Goal: Transaction & Acquisition: Obtain resource

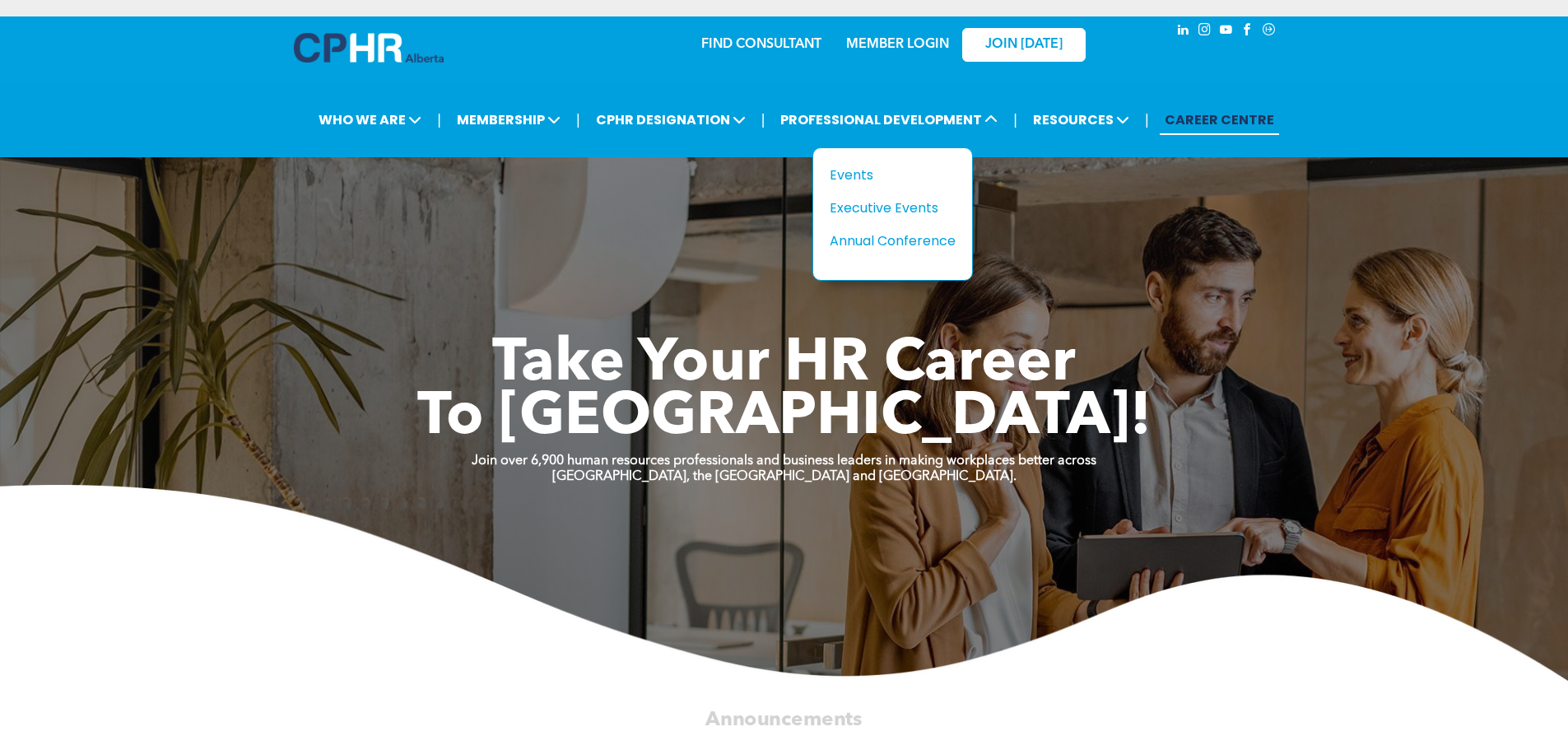
click at [866, 176] on div "Events" at bounding box center [886, 175] width 114 height 20
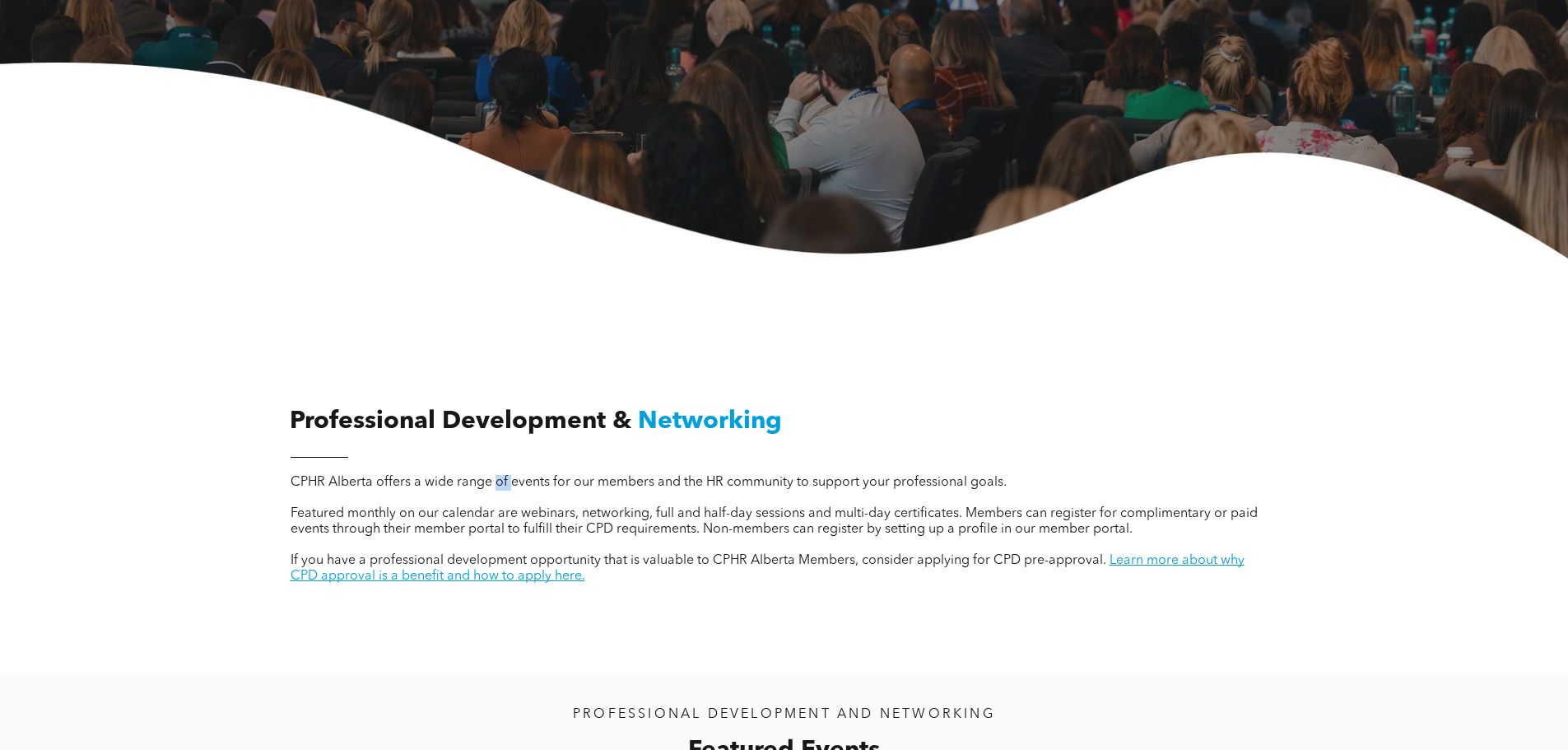
click at [499, 485] on span "CPHR Alberta offers a wide range of events for our members and the HR community…" at bounding box center [648, 483] width 716 height 13
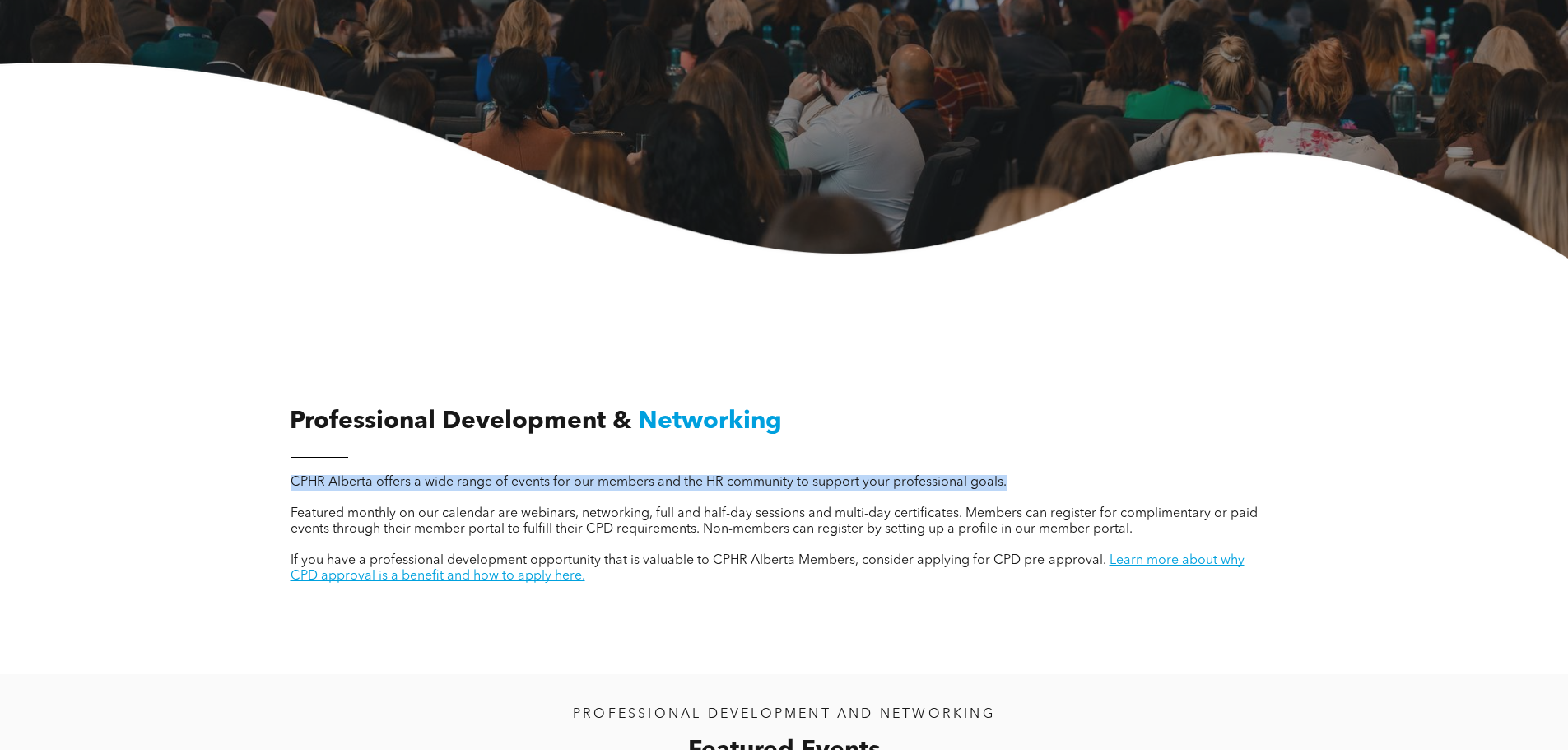
click at [499, 485] on span "CPHR Alberta offers a wide range of events for our members and the HR community…" at bounding box center [648, 483] width 716 height 13
copy span "CPHR Alberta offers a wide range of events for our members and the HR community…"
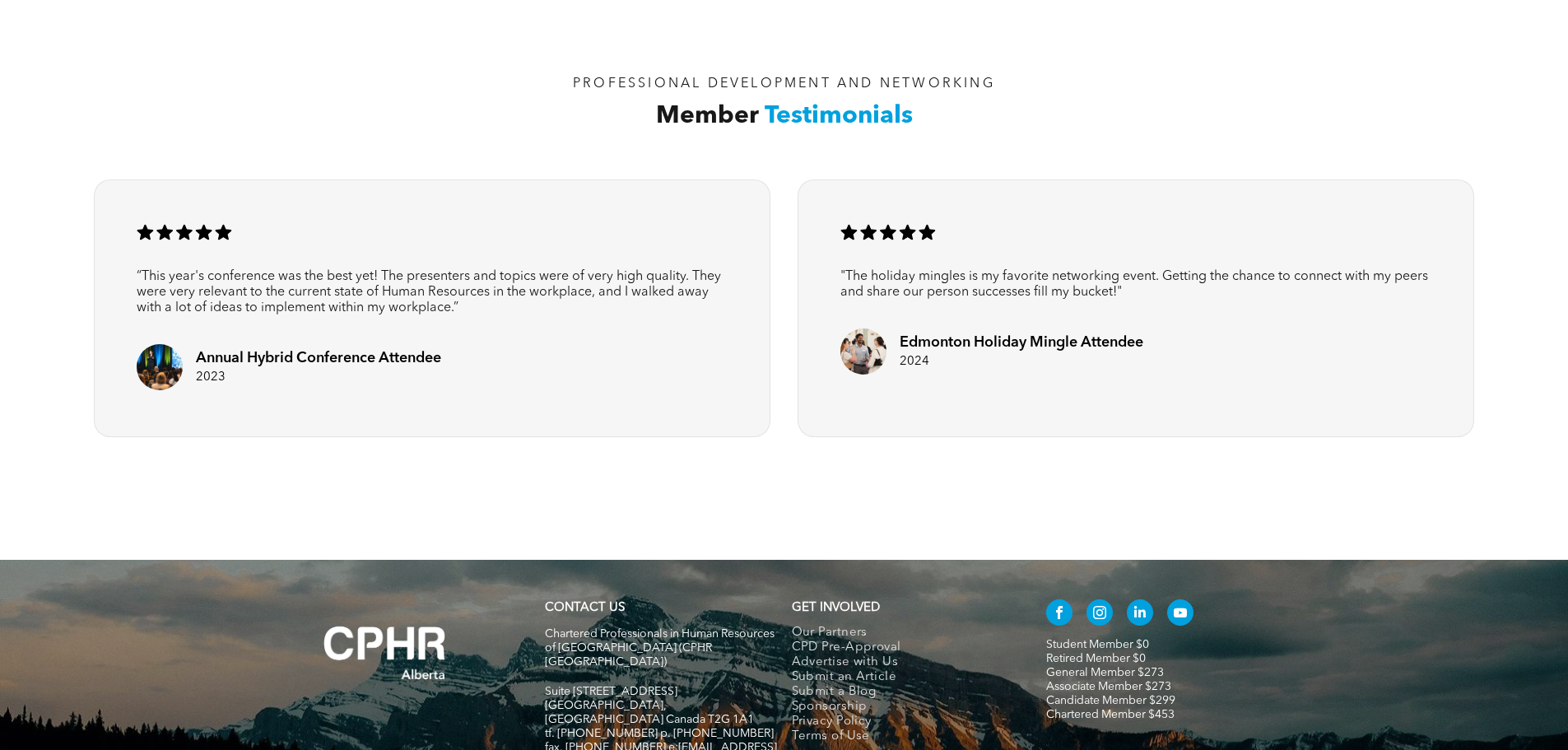
scroll to position [2503, 0]
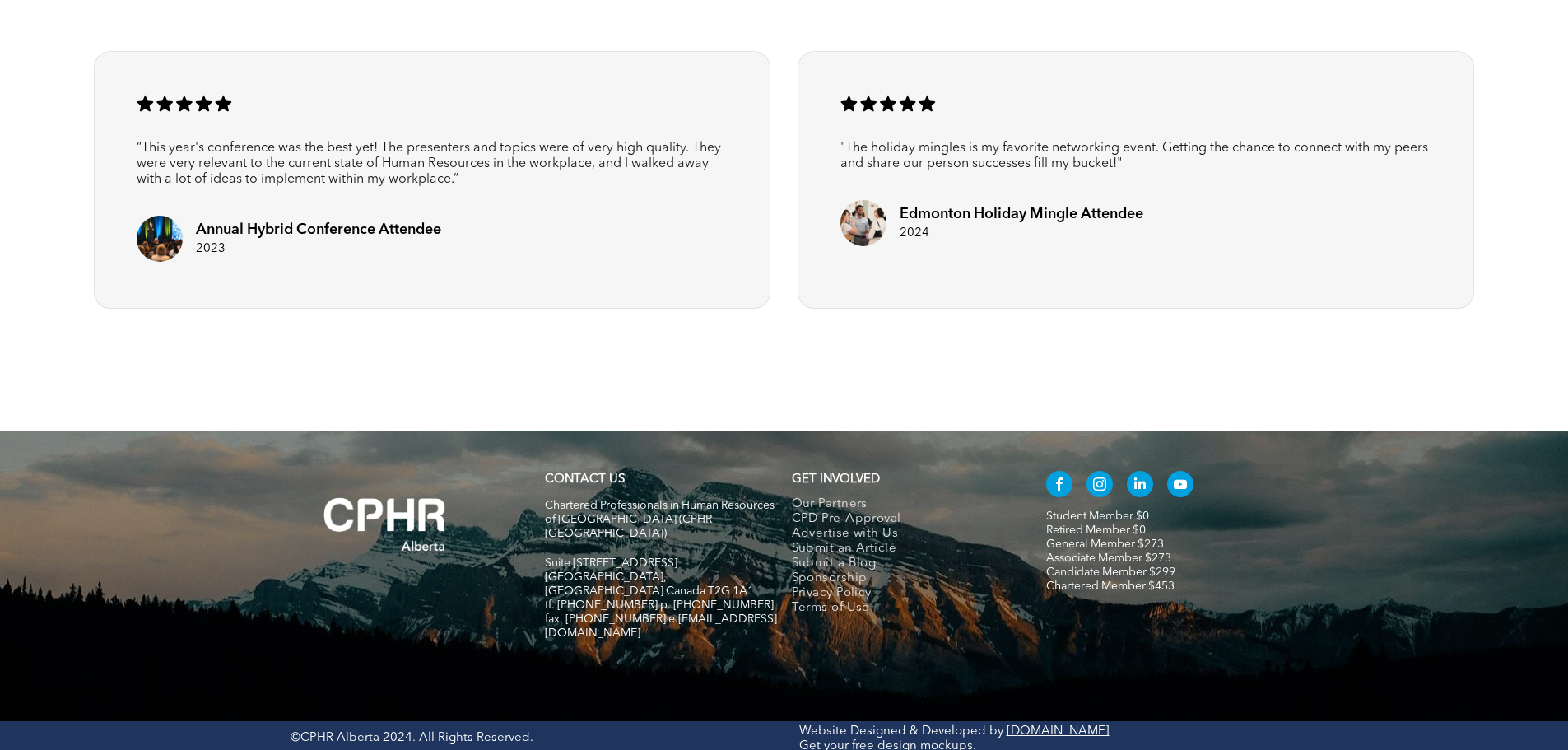
click at [837, 531] on span "Advertise with Us" at bounding box center [845, 534] width 107 height 15
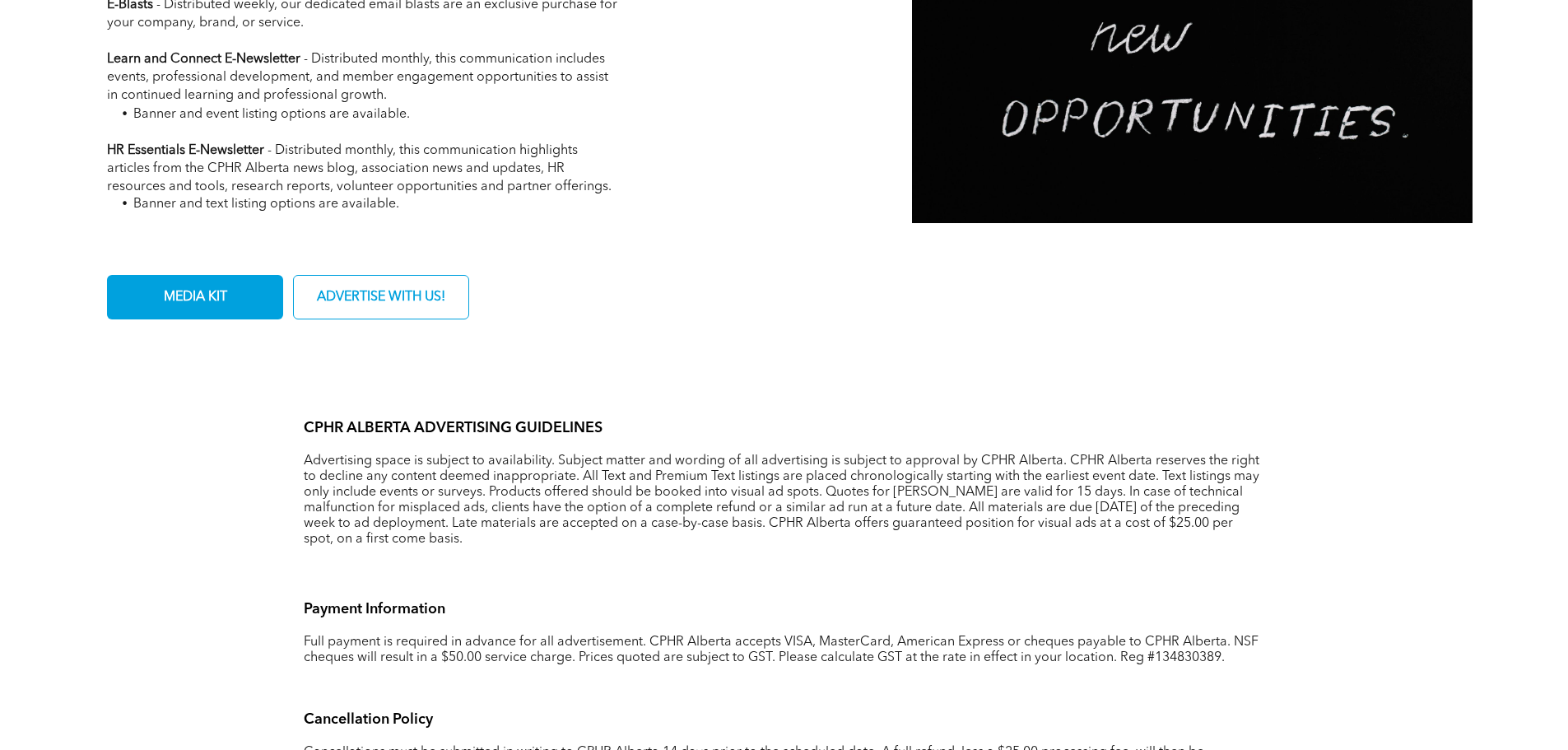
scroll to position [494, 0]
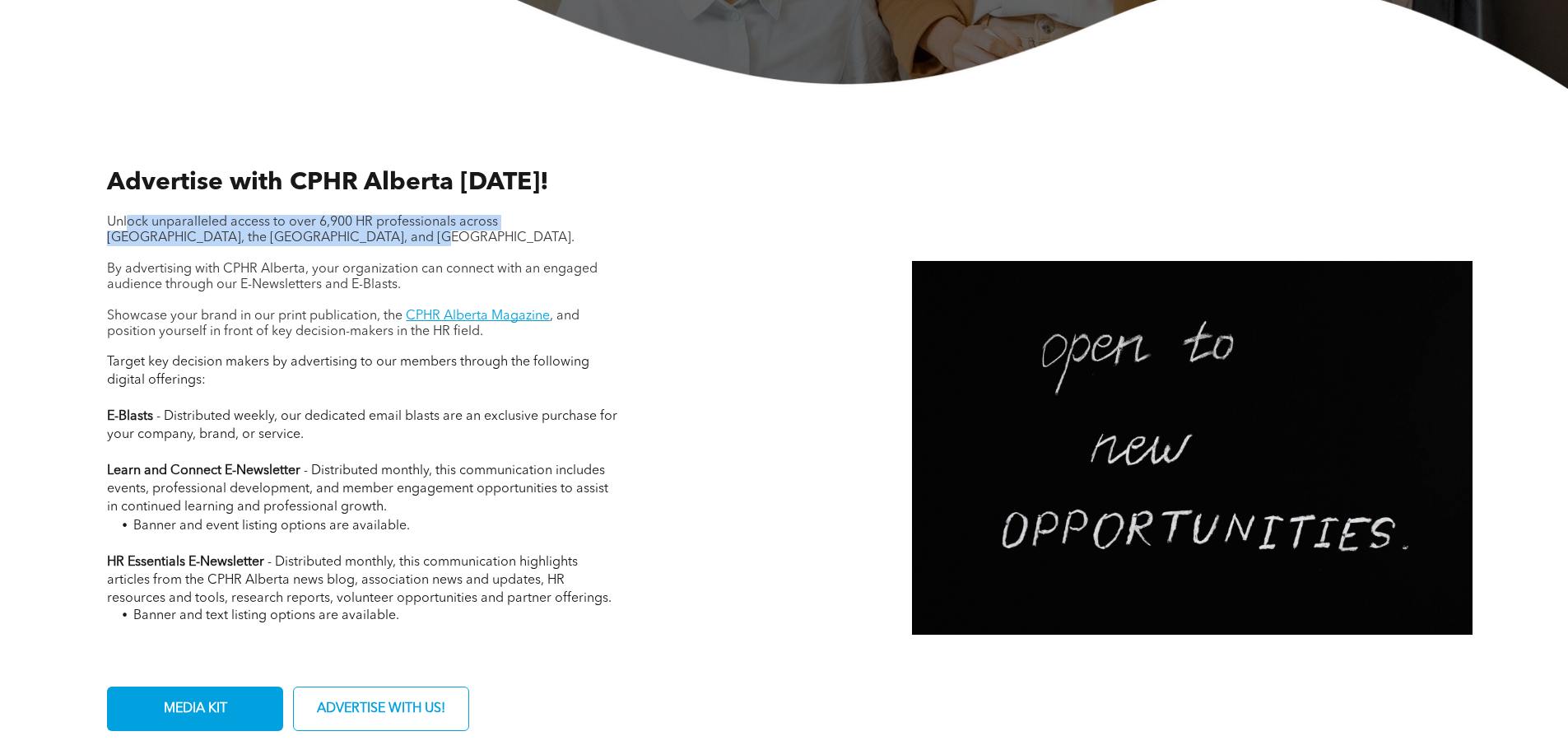
drag, startPoint x: 326, startPoint y: 238, endPoint x: 126, endPoint y: 223, distance: 200.6
click at [126, 223] on p "Unlock unparalleled access to over 6,900 HR professionals across [GEOGRAPHIC_DA…" at bounding box center [360, 230] width 507 height 31
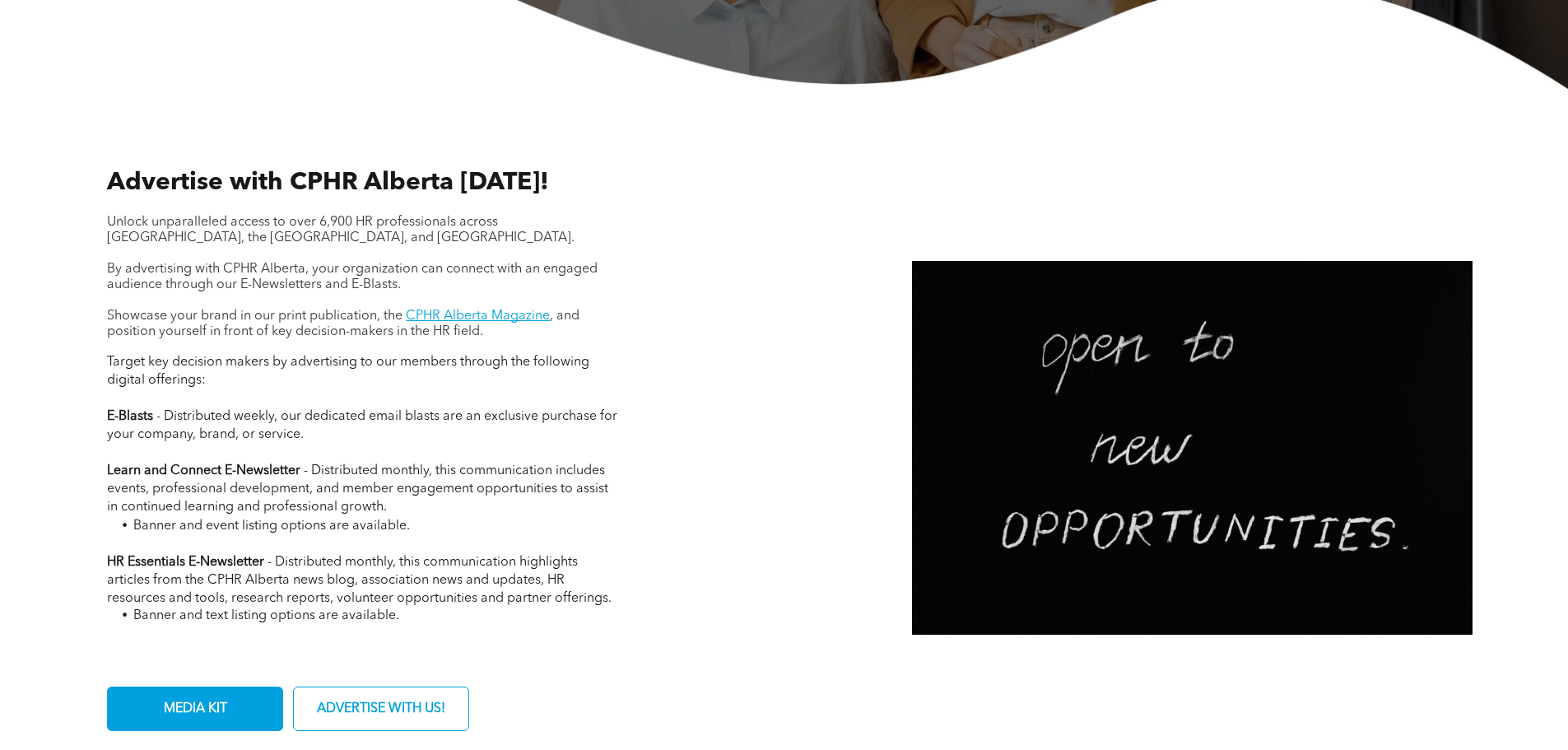
click at [320, 288] on span "By advertising with CPHR Alberta, your organization can connect with an engaged…" at bounding box center [352, 277] width 490 height 29
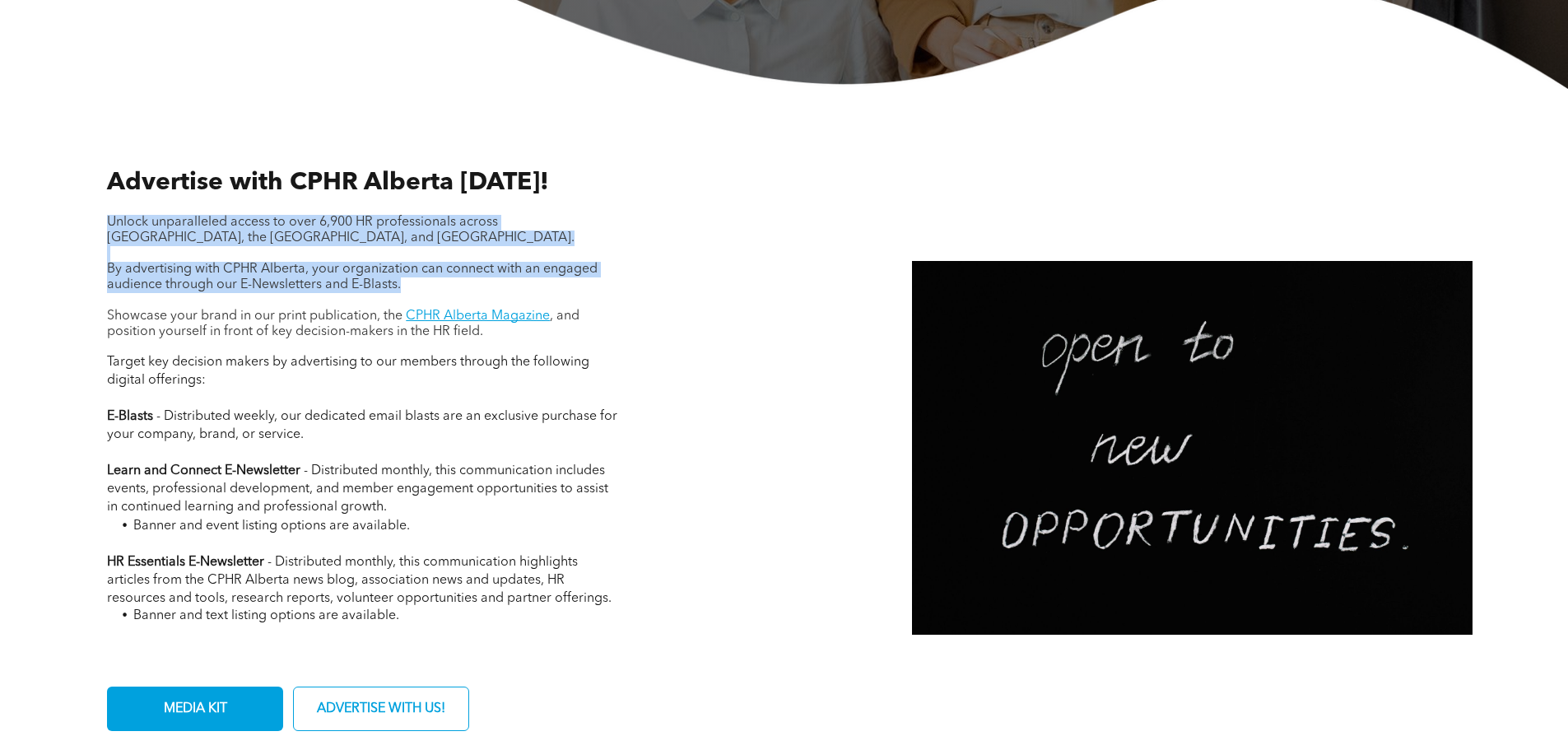
drag, startPoint x: 109, startPoint y: 224, endPoint x: 413, endPoint y: 284, distance: 309.9
click at [413, 284] on div "Unlock unparalleled access to over 6,900 HR professionals across [GEOGRAPHIC_DA…" at bounding box center [360, 277] width 507 height 125
copy div "Unlock unparalleled access to over 6,900 HR professionals across [GEOGRAPHIC_DA…"
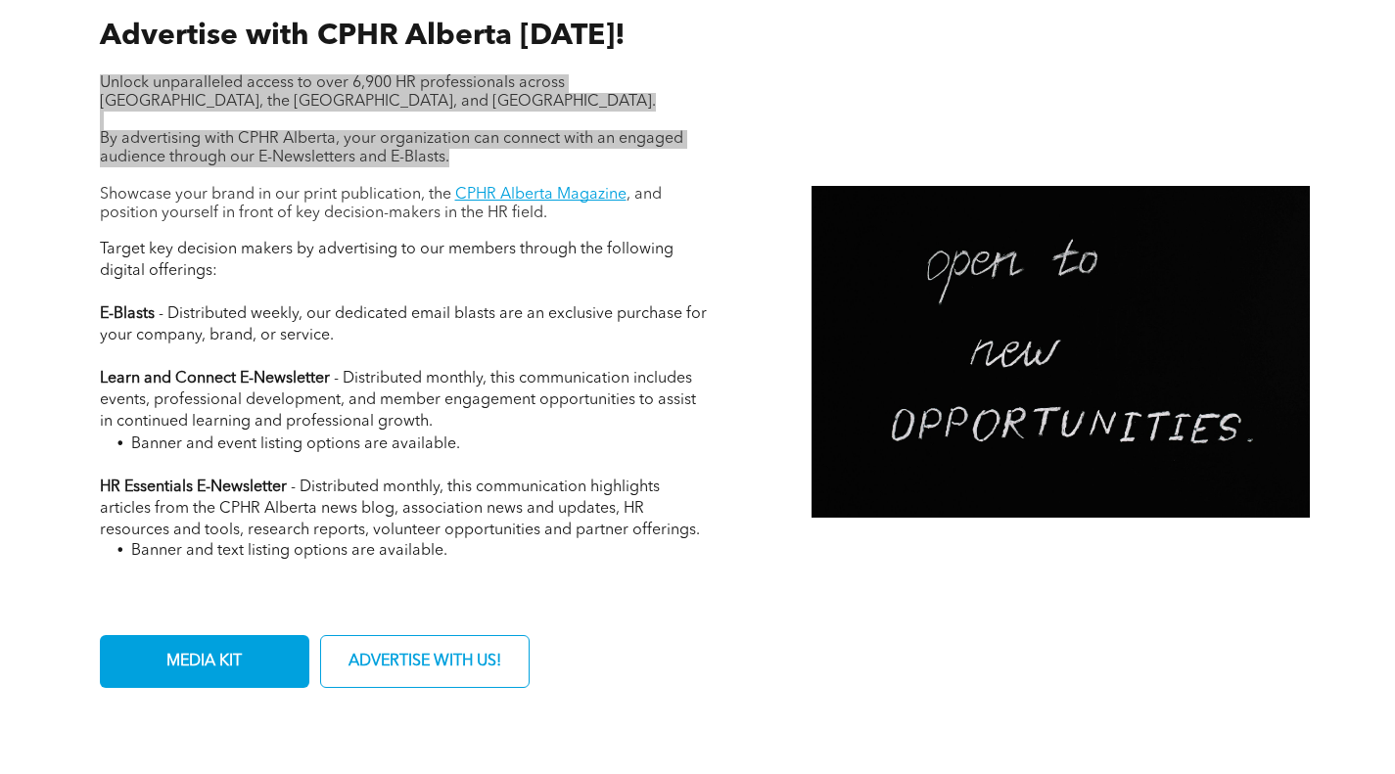
scroll to position [783, 0]
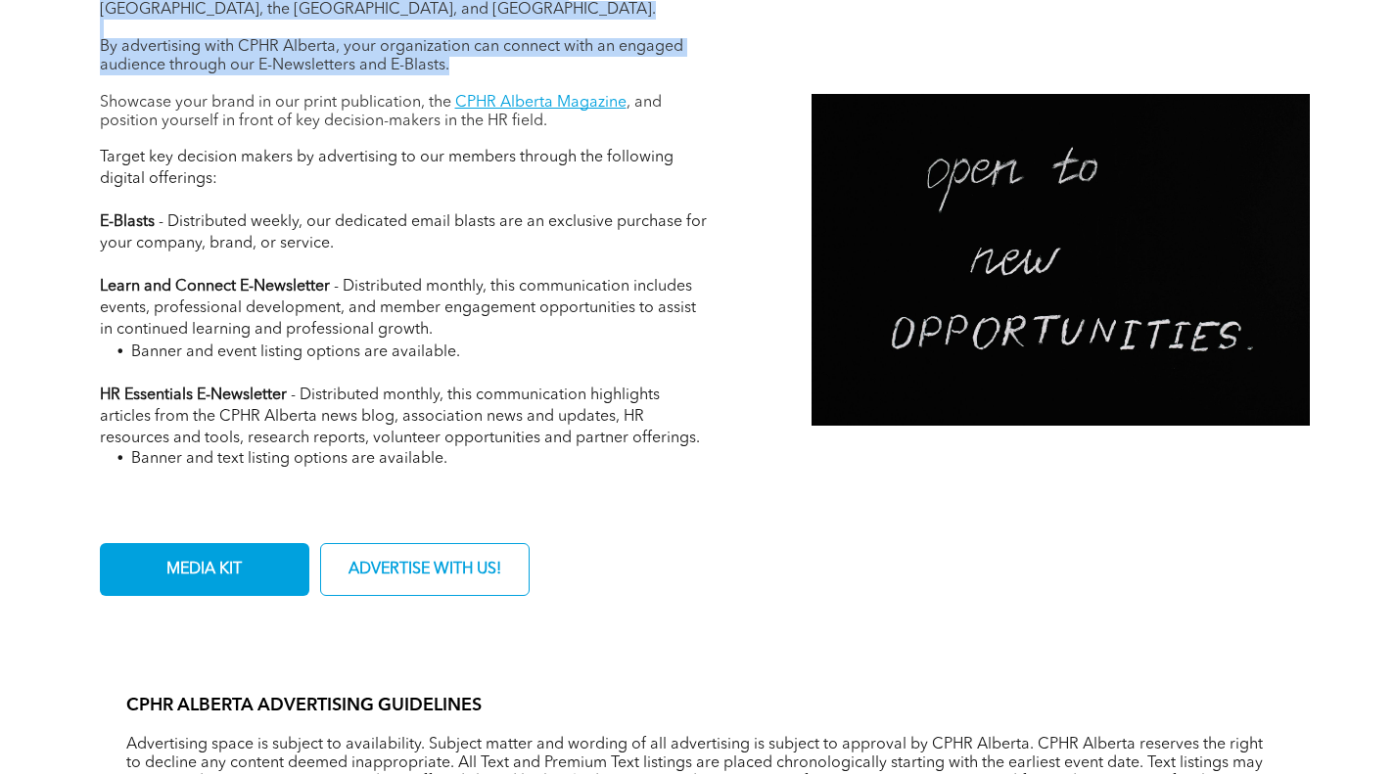
click at [234, 564] on span "MEDIA KIT" at bounding box center [204, 570] width 89 height 38
